Goal: Find specific page/section

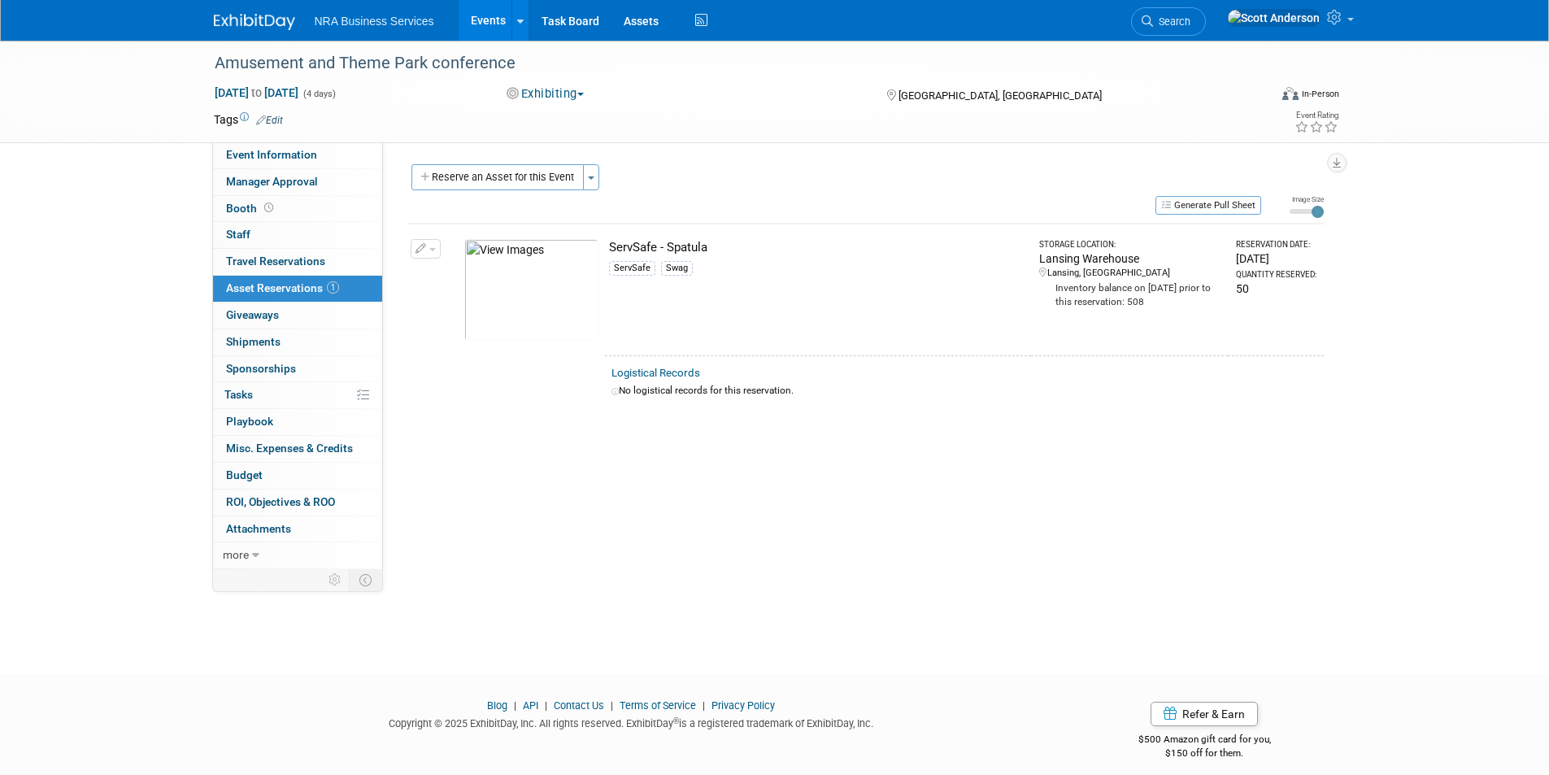
click at [474, 15] on link "Events" at bounding box center [488, 20] width 59 height 41
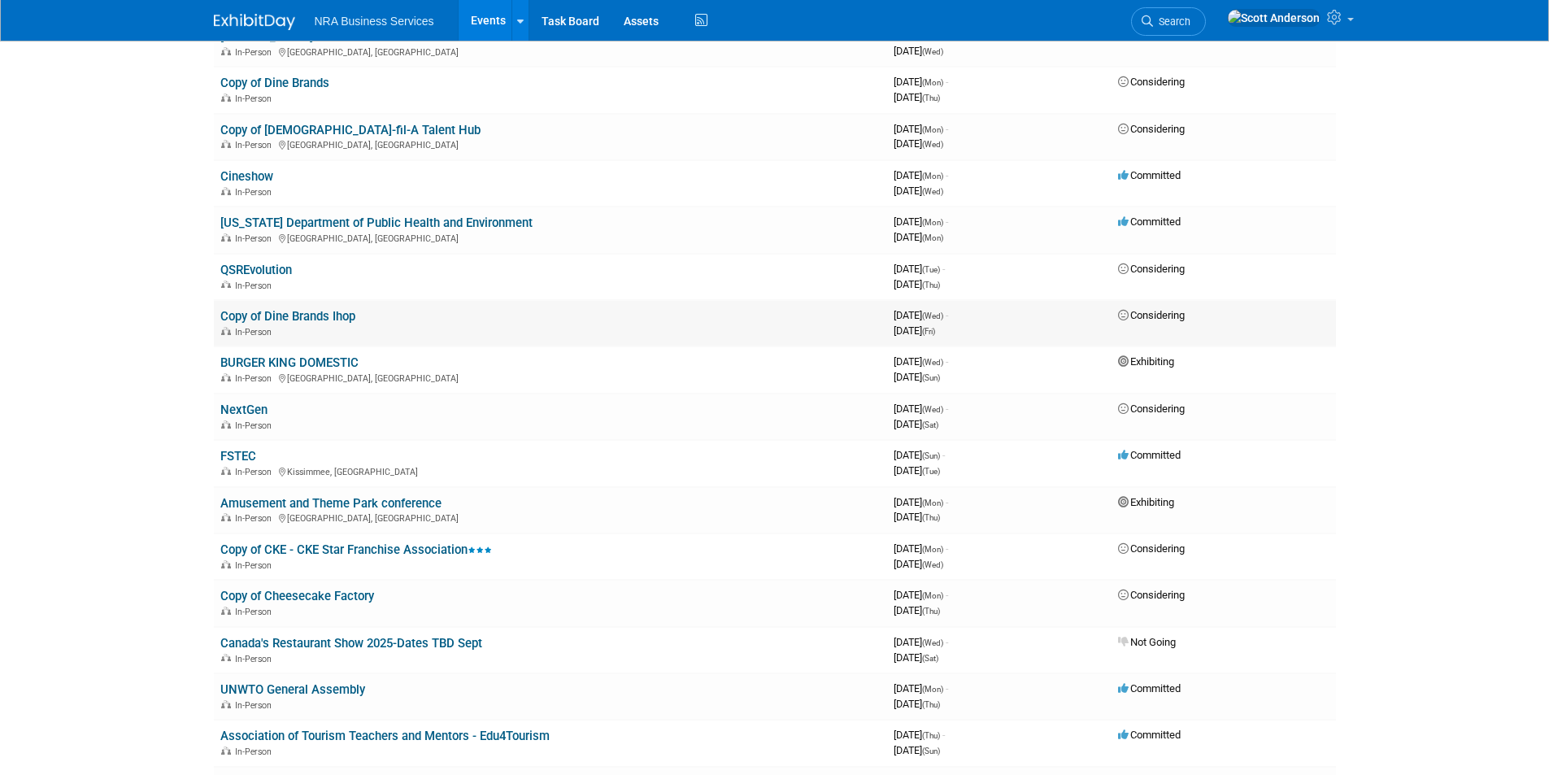
scroll to position [163, 0]
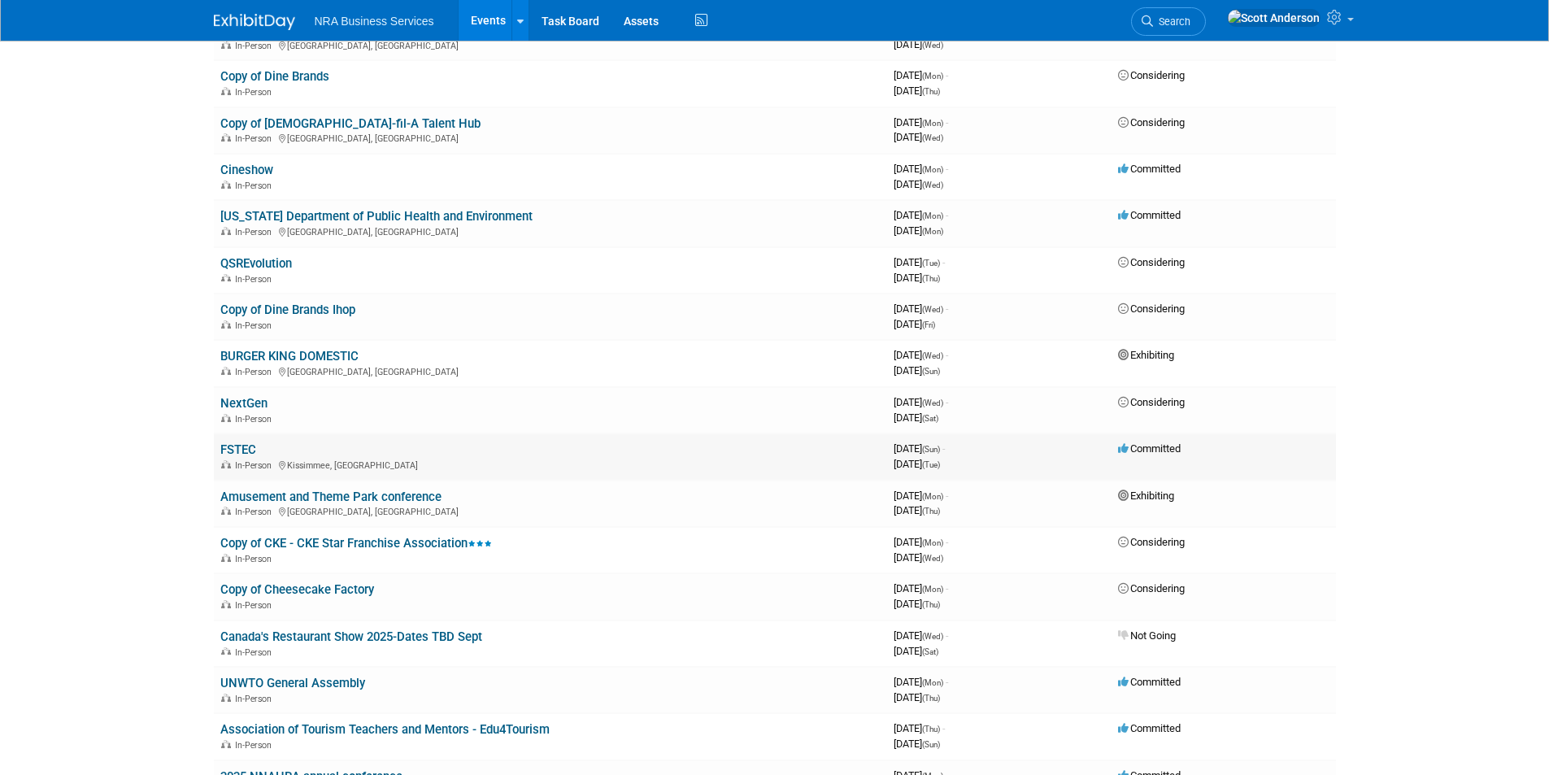
click at [244, 452] on link "FSTEC" at bounding box center [238, 449] width 36 height 15
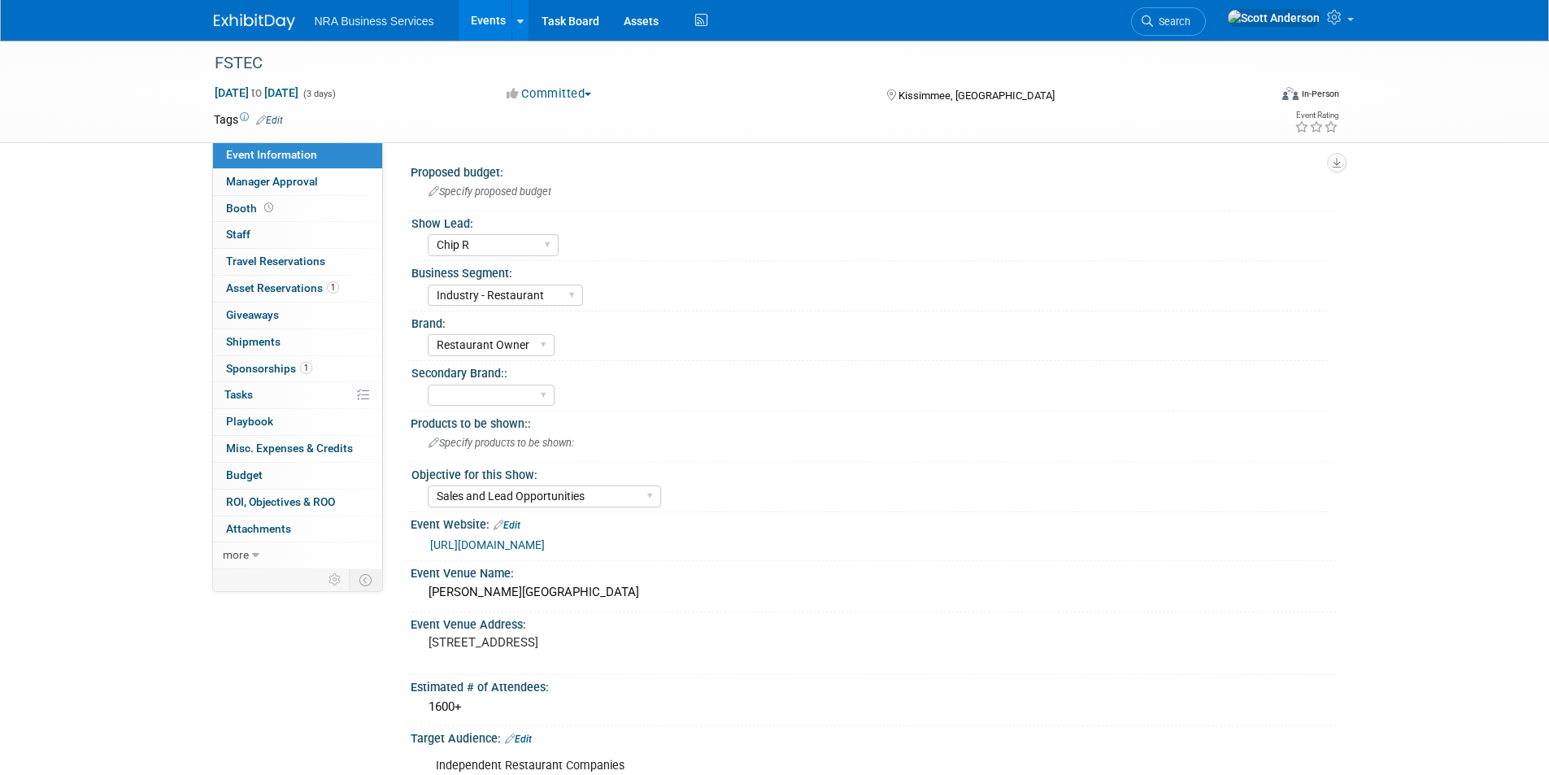
select select "Chip R"
select select "Industry - Restaurant"
select select "Restaurant Owner"
select select "Sales and Lead Opportunities"
